Goal: Understand process/instructions

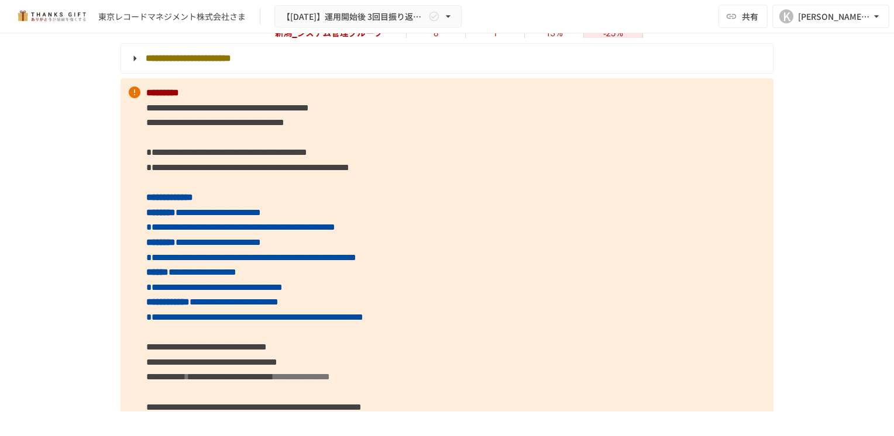
scroll to position [3159, 0]
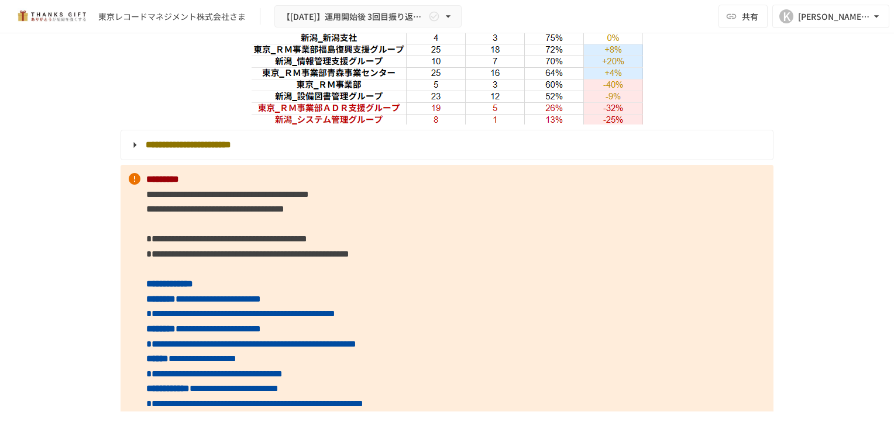
click at [153, 149] on strong "**********" at bounding box center [188, 144] width 85 height 9
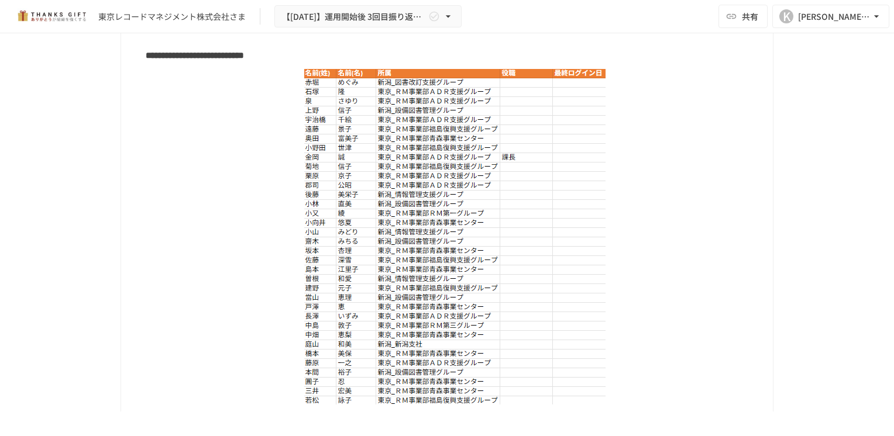
scroll to position [3334, 0]
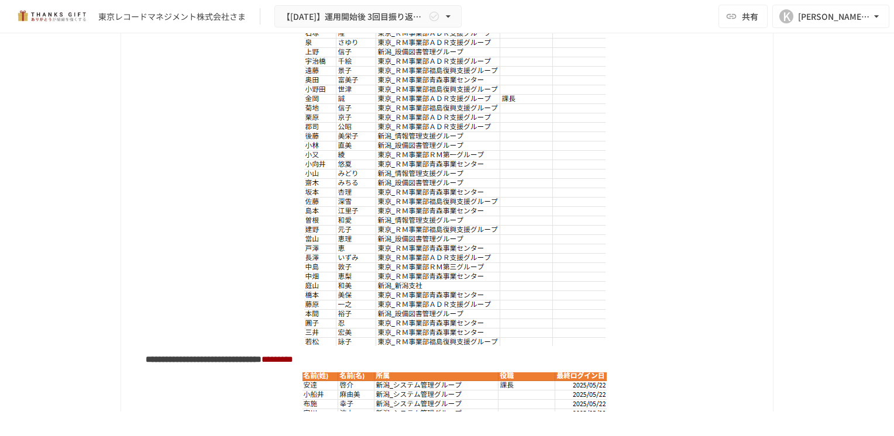
click at [463, 102] on img at bounding box center [454, 179] width 301 height 336
click at [489, 100] on img at bounding box center [454, 179] width 301 height 336
click at [476, 122] on img at bounding box center [454, 179] width 301 height 336
click at [478, 158] on img at bounding box center [454, 179] width 301 height 336
click at [447, 187] on img at bounding box center [454, 179] width 301 height 336
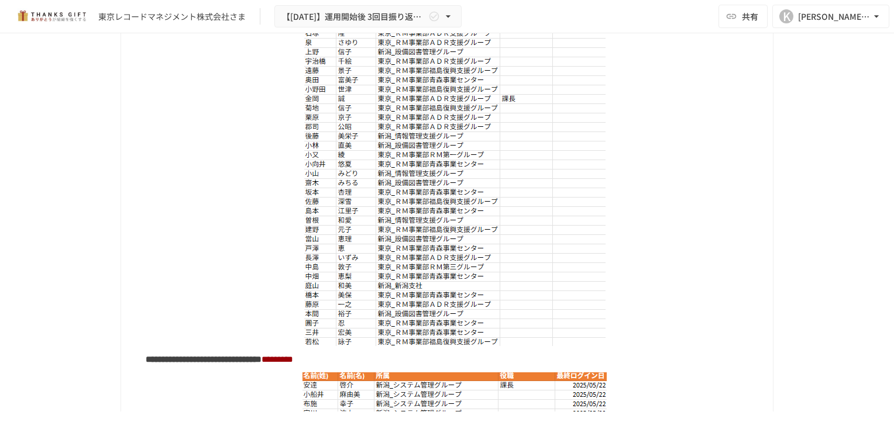
click at [481, 195] on img at bounding box center [454, 179] width 301 height 336
click at [445, 346] on img at bounding box center [454, 179] width 301 height 336
drag, startPoint x: 299, startPoint y: 63, endPoint x: 502, endPoint y: 393, distance: 387.0
click at [505, 402] on div "**********" at bounding box center [445, 367] width 635 height 780
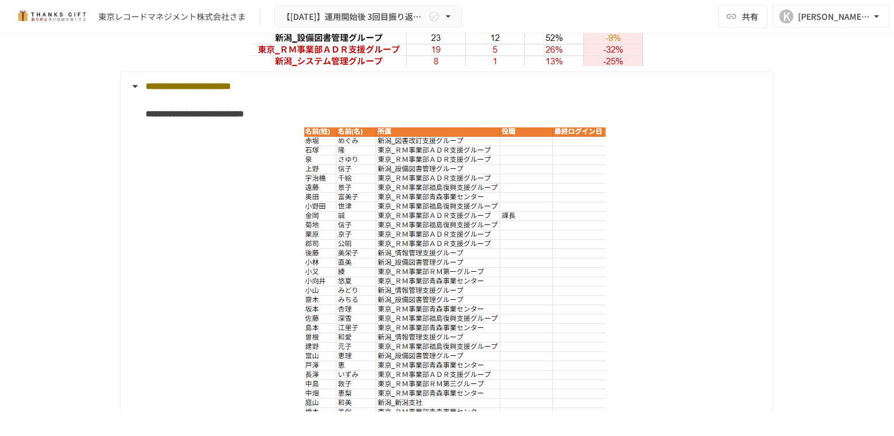
click at [416, 228] on img at bounding box center [454, 296] width 301 height 336
click at [416, 226] on img at bounding box center [454, 296] width 301 height 336
click at [171, 118] on strong "**********" at bounding box center [195, 113] width 98 height 9
click at [130, 94] on summary "**********" at bounding box center [445, 86] width 635 height 15
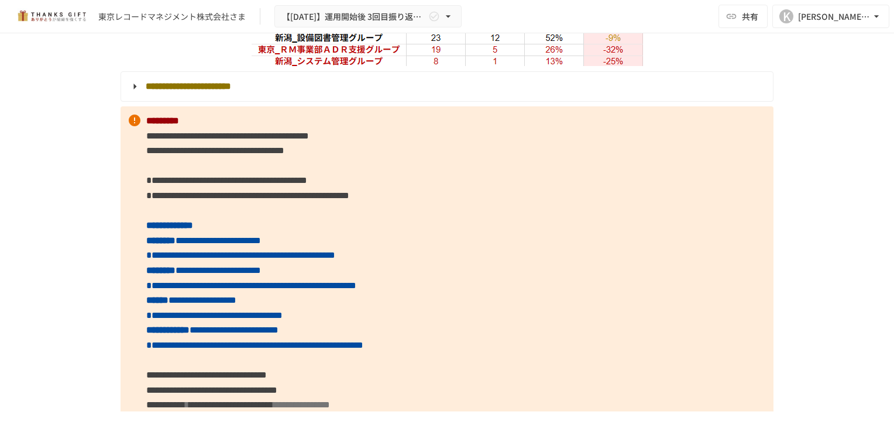
click at [130, 94] on summary "**********" at bounding box center [445, 86] width 635 height 15
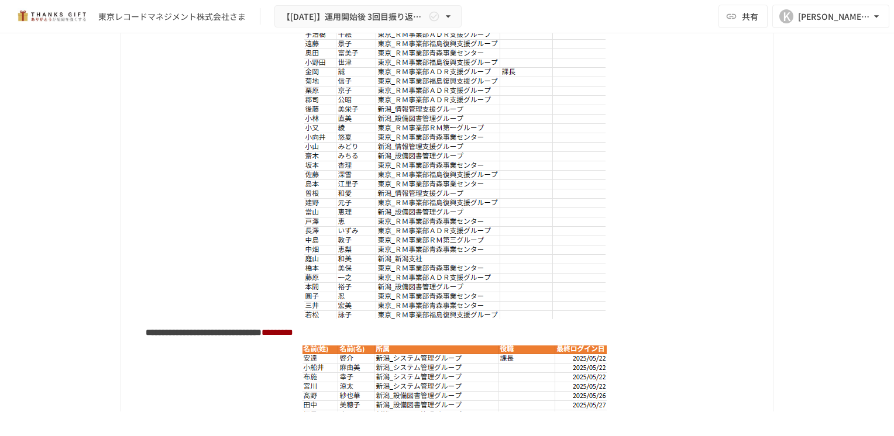
scroll to position [3334, 0]
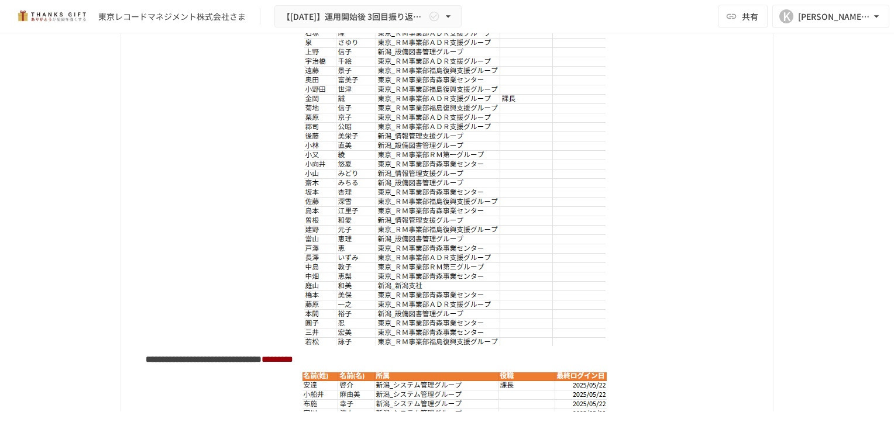
drag, startPoint x: 548, startPoint y: 156, endPoint x: 527, endPoint y: 142, distance: 24.8
click at [526, 142] on img at bounding box center [454, 179] width 301 height 336
click at [486, 136] on img at bounding box center [454, 179] width 301 height 336
drag, startPoint x: 488, startPoint y: 139, endPoint x: 318, endPoint y: 80, distance: 180.2
click at [318, 80] on img at bounding box center [454, 179] width 301 height 336
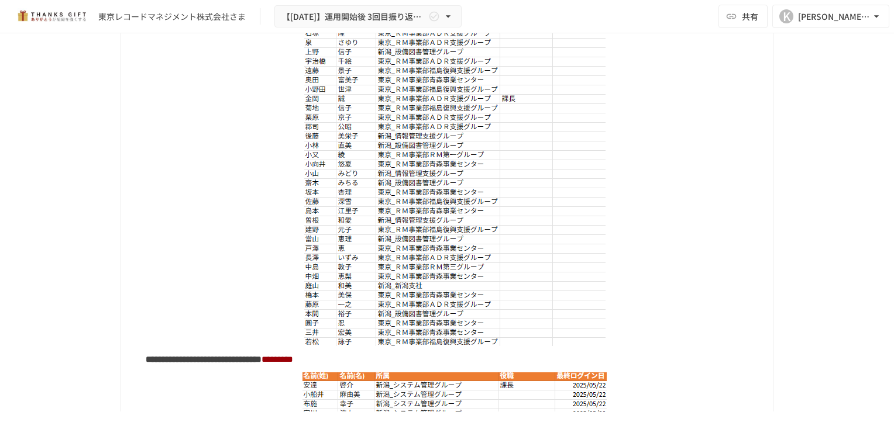
click at [478, 193] on img at bounding box center [454, 179] width 301 height 336
click at [484, 195] on img at bounding box center [454, 179] width 301 height 336
click at [487, 100] on img at bounding box center [454, 179] width 301 height 336
click at [320, 149] on img at bounding box center [454, 179] width 301 height 336
click at [322, 135] on img at bounding box center [454, 179] width 301 height 336
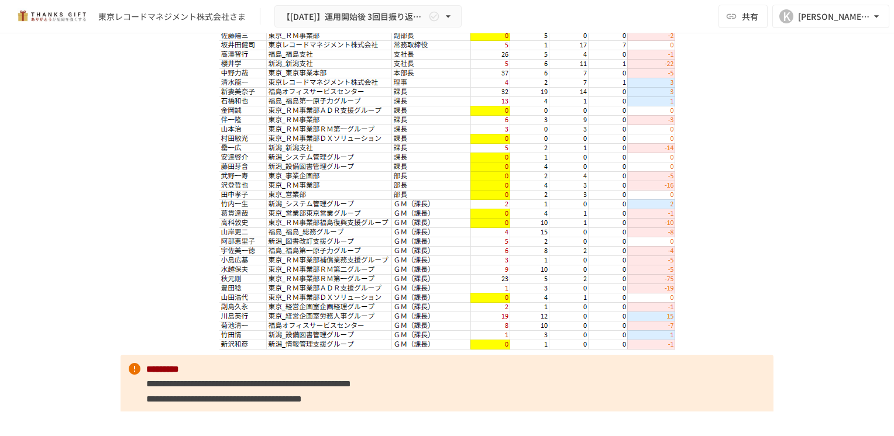
scroll to position [5674, 0]
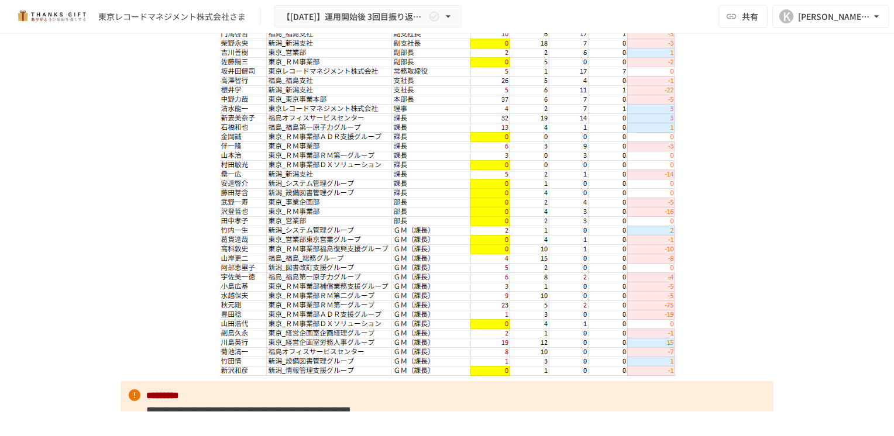
drag, startPoint x: 765, startPoint y: 26, endPoint x: 762, endPoint y: 35, distance: 9.2
click at [236, 345] on img at bounding box center [447, 189] width 456 height 374
drag, startPoint x: 395, startPoint y: 160, endPoint x: 386, endPoint y: 169, distance: 12.8
click at [386, 164] on img at bounding box center [447, 189] width 456 height 374
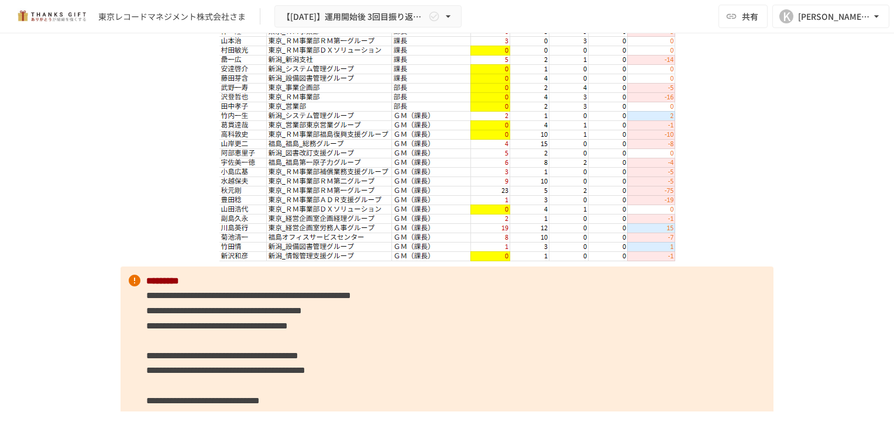
scroll to position [5791, 0]
